Goal: Transaction & Acquisition: Purchase product/service

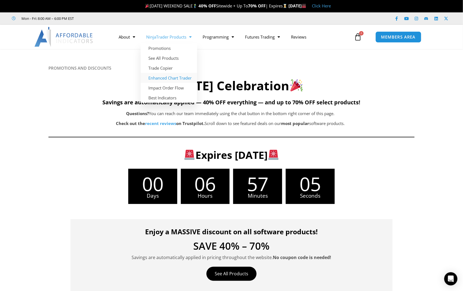
click at [174, 78] on link "Enhanced Chart Trader" at bounding box center [169, 78] width 56 height 10
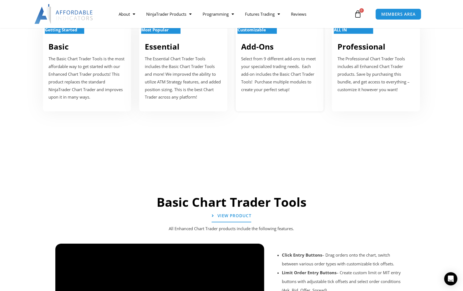
scroll to position [247, 0]
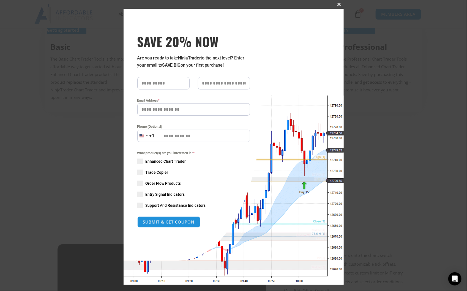
click at [337, 5] on span at bounding box center [339, 4] width 9 height 3
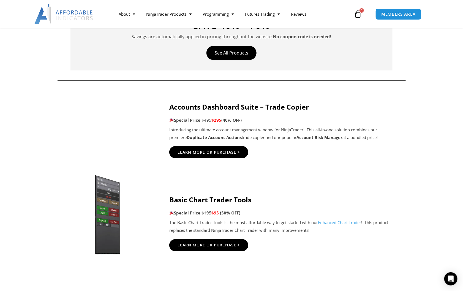
scroll to position [220, 0]
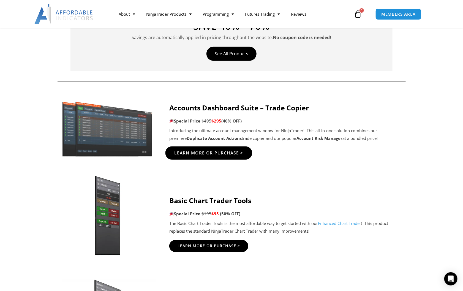
click at [199, 154] on span "Learn More Or Purchase >" at bounding box center [208, 153] width 69 height 4
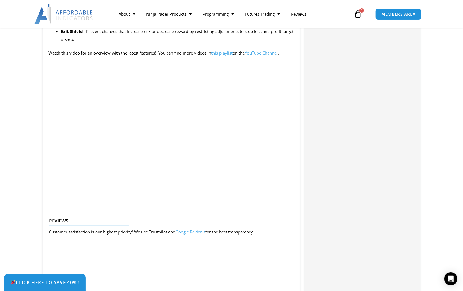
scroll to position [522, 0]
